Goal: Information Seeking & Learning: Learn about a topic

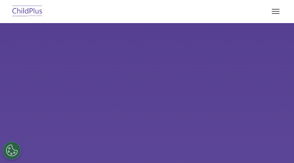
select select "MEDIUM"
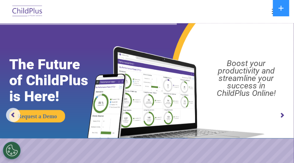
click at [140, 15] on div at bounding box center [147, 11] width 266 height 17
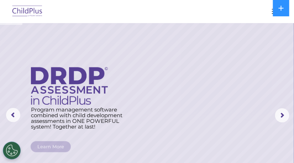
click at [271, 11] on button "button" at bounding box center [275, 11] width 15 height 11
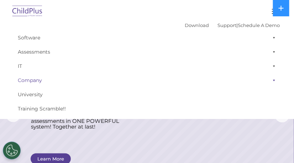
drag, startPoint x: 262, startPoint y: 21, endPoint x: 239, endPoint y: 80, distance: 63.3
click at [239, 80] on div "Download Support | Schedule A Demo  MENU MENU Software ChildPlus: The original…" at bounding box center [147, 68] width 276 height 96
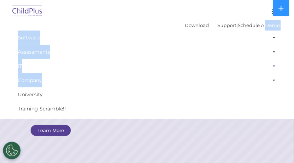
click at [105, 73] on link "IT" at bounding box center [147, 66] width 266 height 14
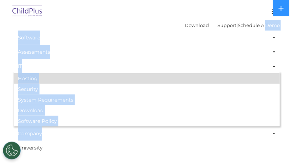
click at [105, 76] on link "Hosting" at bounding box center [147, 78] width 266 height 11
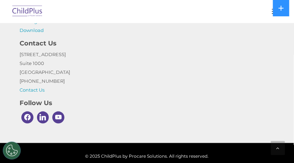
scroll to position [684, 0]
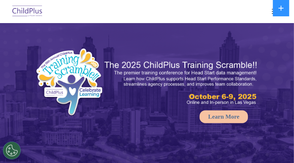
select select "MEDIUM"
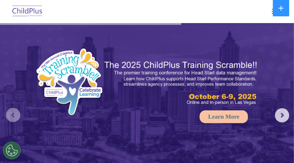
click at [13, 117] on rs-arrow at bounding box center [13, 115] width 14 height 14
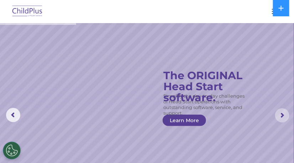
click at [282, 116] on rs-arrow at bounding box center [282, 116] width 14 height 14
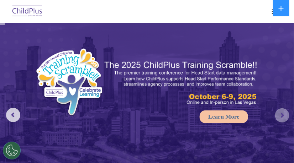
click at [282, 116] on rs-arrow at bounding box center [282, 116] width 14 height 14
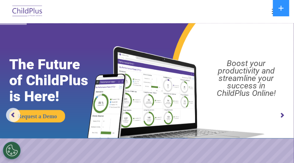
click at [282, 116] on rs-arrow at bounding box center [282, 116] width 14 height 14
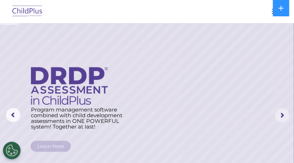
click at [282, 116] on rs-arrow at bounding box center [282, 116] width 14 height 14
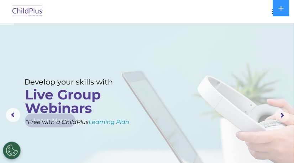
click at [282, 116] on rs-arrow at bounding box center [282, 116] width 14 height 14
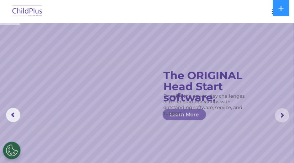
click at [282, 116] on rs-arrow at bounding box center [282, 116] width 14 height 14
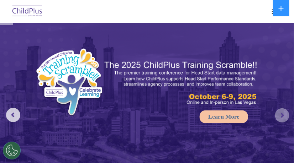
click at [282, 116] on rs-arrow at bounding box center [282, 116] width 14 height 14
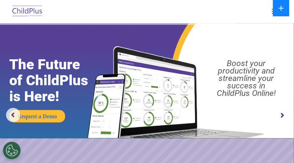
click at [284, 8] on icon at bounding box center [281, 8] width 6 height 6
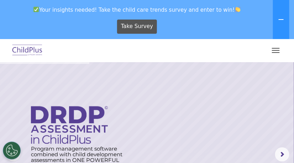
click at [274, 52] on button "button" at bounding box center [275, 50] width 15 height 11
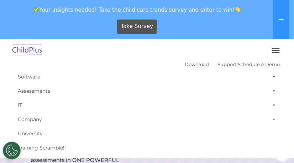
drag, startPoint x: 274, startPoint y: 52, endPoint x: 272, endPoint y: 45, distance: 7.4
click at [272, 45] on button "button" at bounding box center [275, 50] width 15 height 11
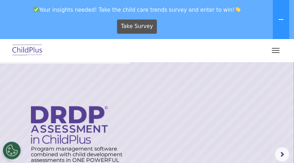
click at [272, 45] on button "button" at bounding box center [275, 50] width 15 height 11
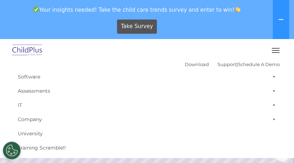
click at [275, 48] on span "button" at bounding box center [276, 48] width 8 height 1
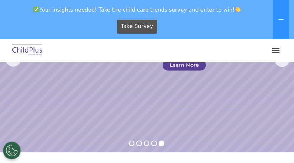
scroll to position [100, 0]
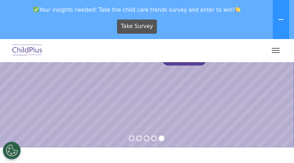
click at [155, 142] on rs-slide "Simplify the day-to-day challenges of Head Start operations with outstanding so…" at bounding box center [147, 55] width 294 height 185
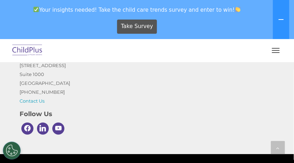
scroll to position [1033, 0]
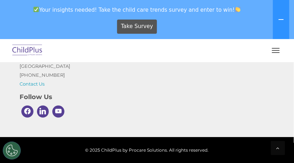
click at [293, 22] on div "Your insights needed! Take the child care trends survey and enter to win! Take …" at bounding box center [147, 19] width 294 height 39
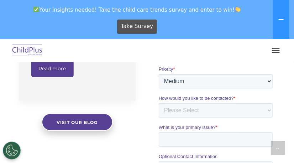
scroll to position [583, 0]
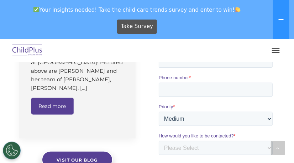
click at [37, 46] on img at bounding box center [27, 50] width 33 height 17
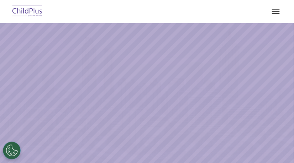
select select "MEDIUM"
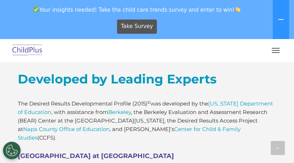
scroll to position [603, 0]
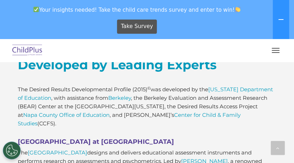
click at [281, 51] on button "button" at bounding box center [275, 50] width 15 height 11
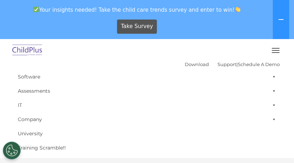
scroll to position [745, 0]
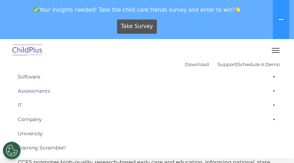
click at [269, 92] on span at bounding box center [272, 91] width 7 height 14
